Goal: Find specific page/section: Find specific page/section

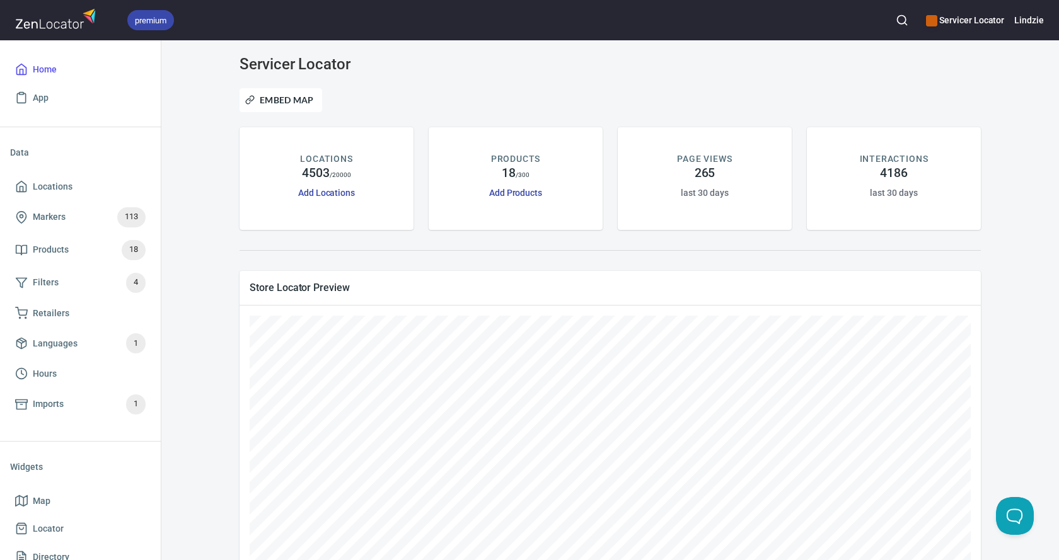
scroll to position [252, 0]
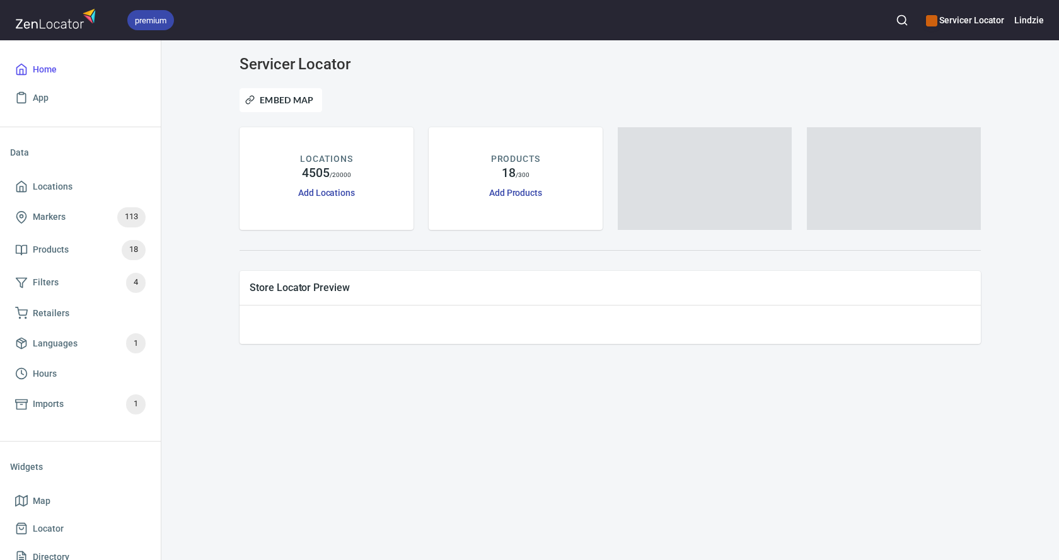
click at [908, 19] on icon "button" at bounding box center [901, 20] width 13 height 13
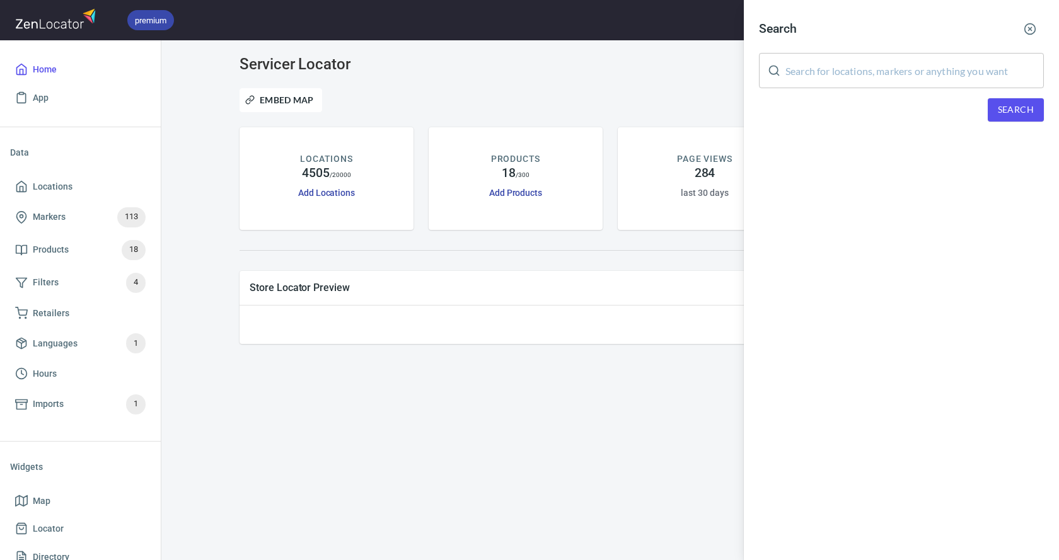
click at [957, 60] on input "text" at bounding box center [914, 70] width 258 height 35
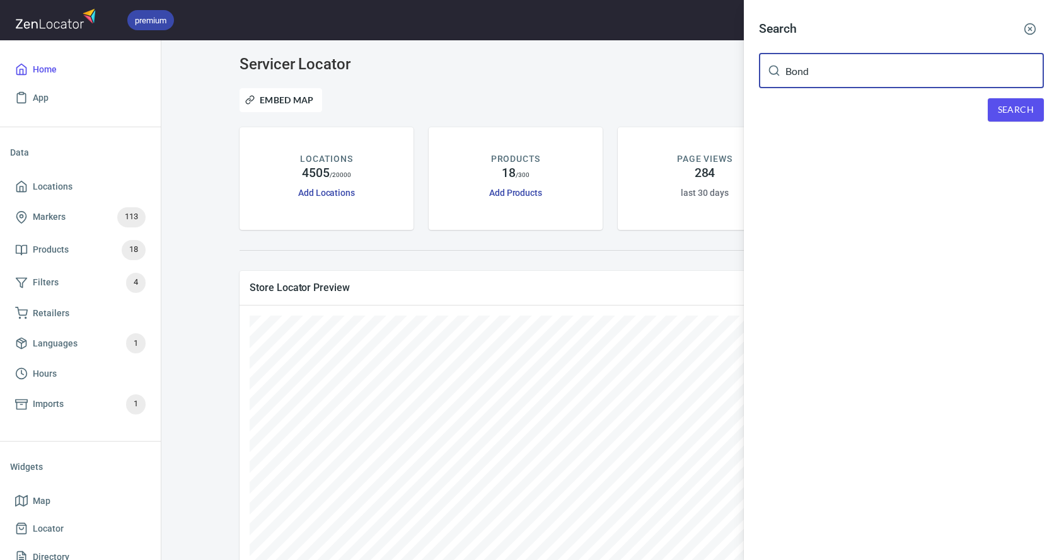
type input "Bond"
click at [1021, 108] on span "Search" at bounding box center [1015, 110] width 36 height 16
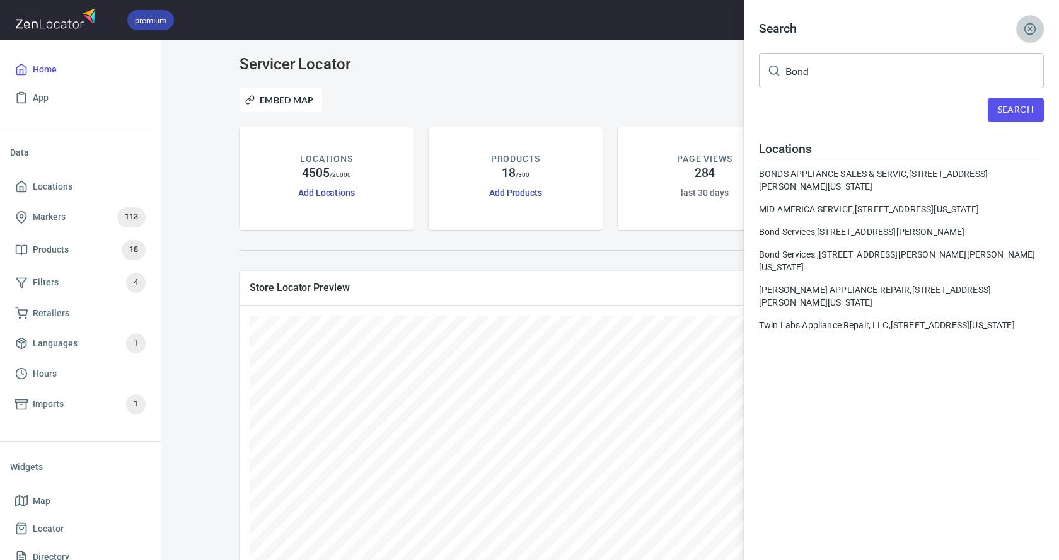
click at [1031, 25] on icon "button" at bounding box center [1029, 29] width 13 height 13
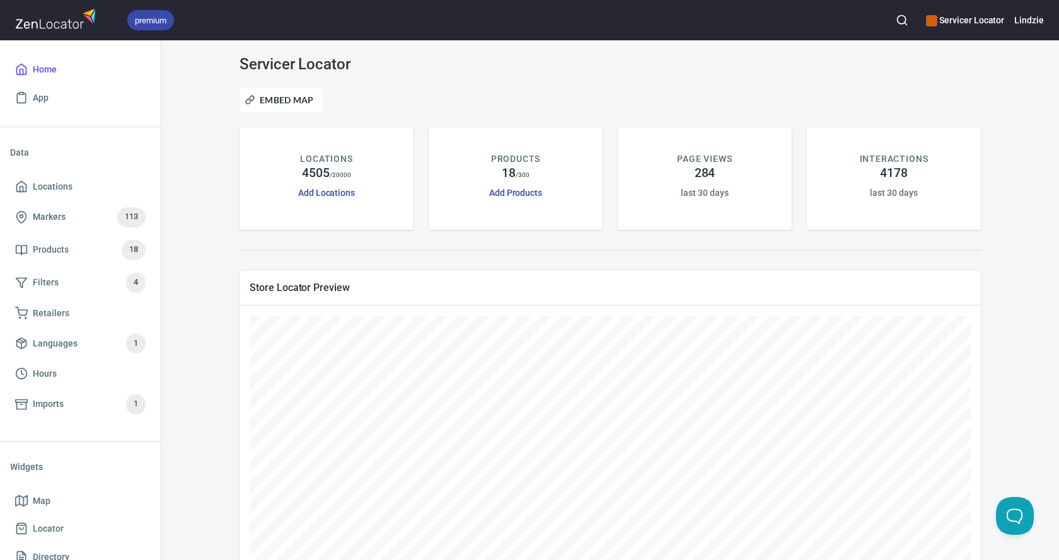
click at [738, 5] on div "premium Servicer Locator Lindzie" at bounding box center [529, 20] width 1059 height 40
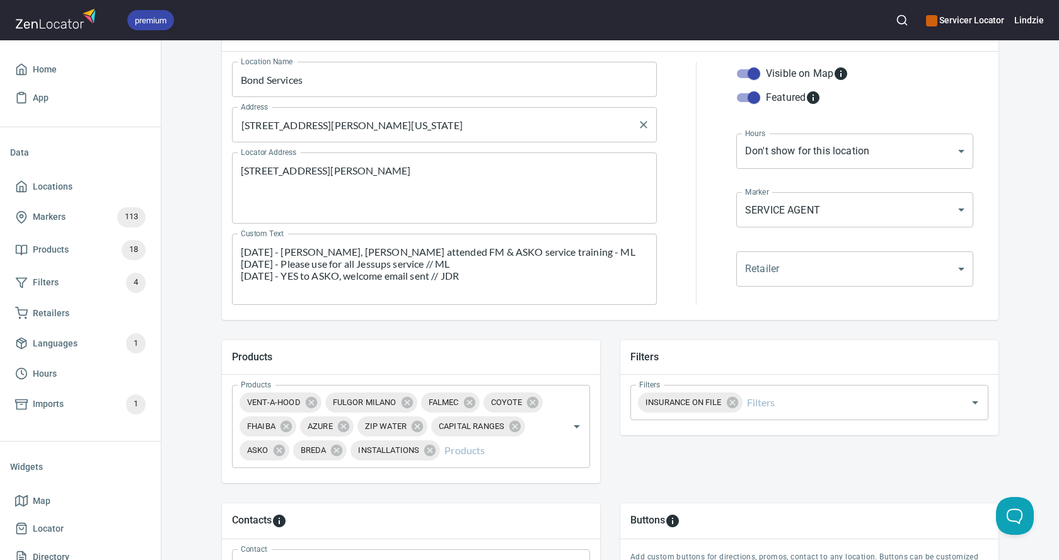
scroll to position [378, 0]
